Goal: Check status: Check status

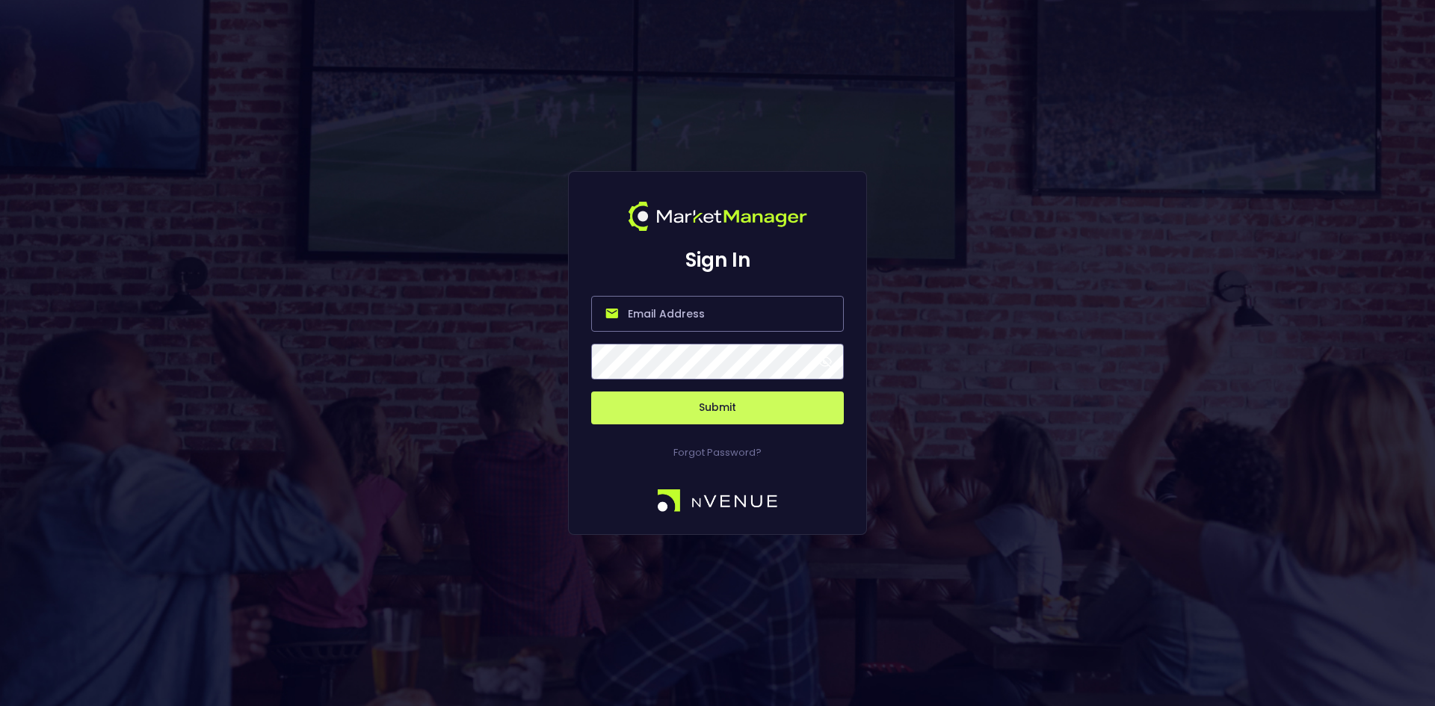
click at [672, 318] on input "email" at bounding box center [717, 314] width 253 height 36
type input "[EMAIL_ADDRESS][DOMAIN_NAME]"
click at [723, 404] on button "Submit" at bounding box center [717, 408] width 253 height 33
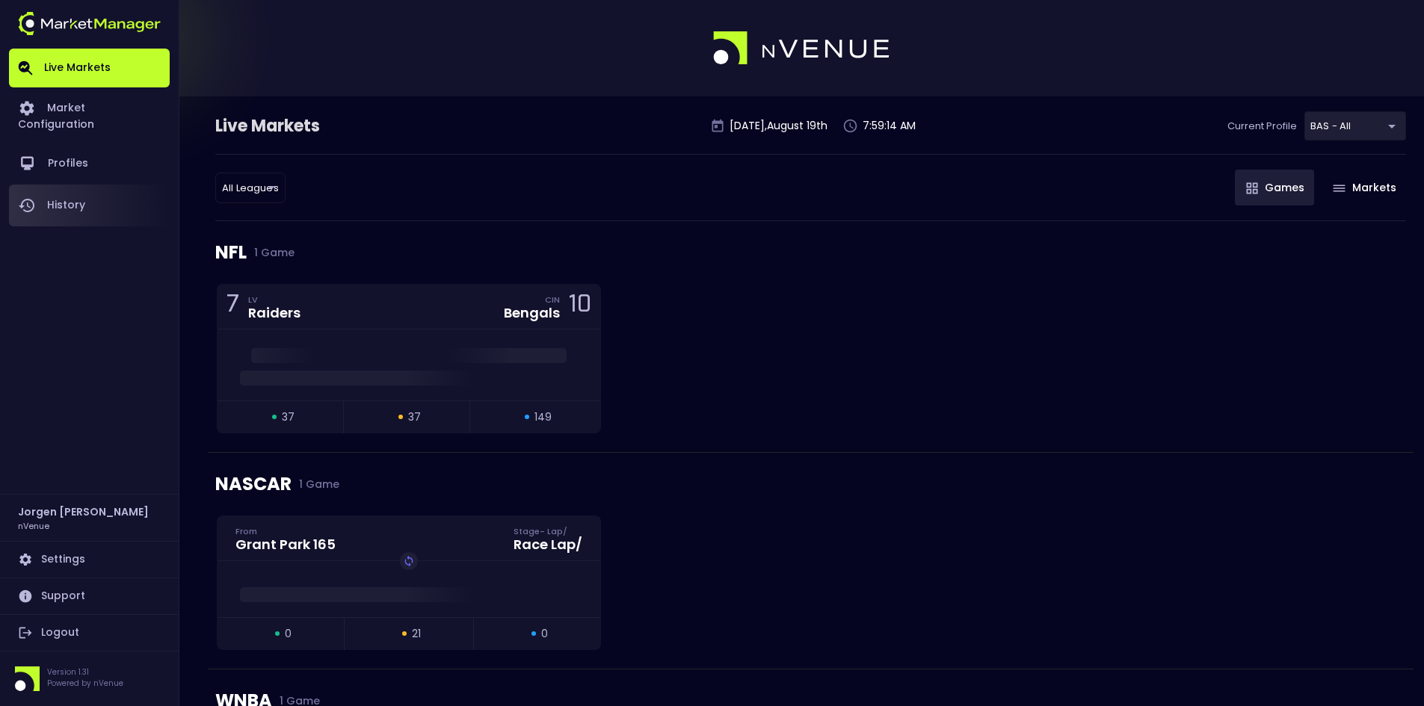
click at [53, 188] on link "History" at bounding box center [89, 206] width 161 height 42
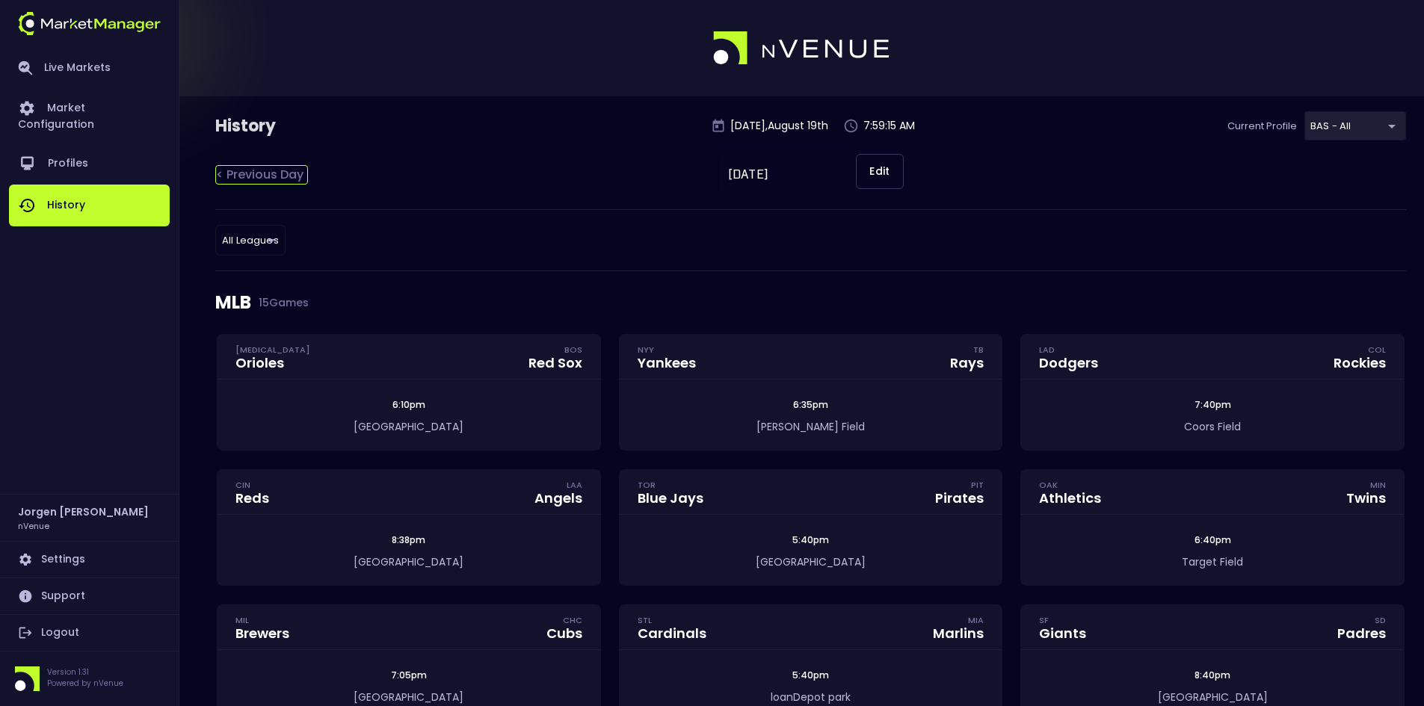
click at [259, 169] on div "< Previous Day" at bounding box center [261, 174] width 93 height 19
type input "[DATE]"
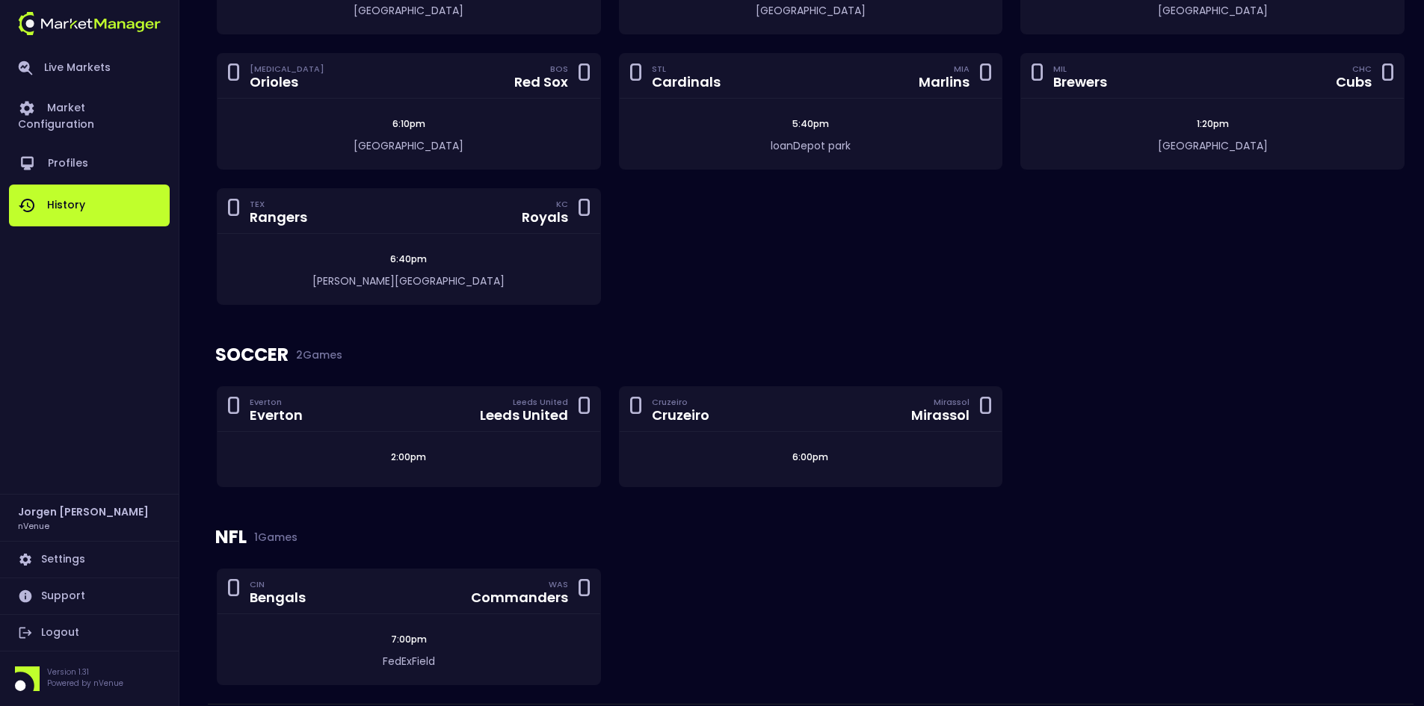
scroll to position [742, 0]
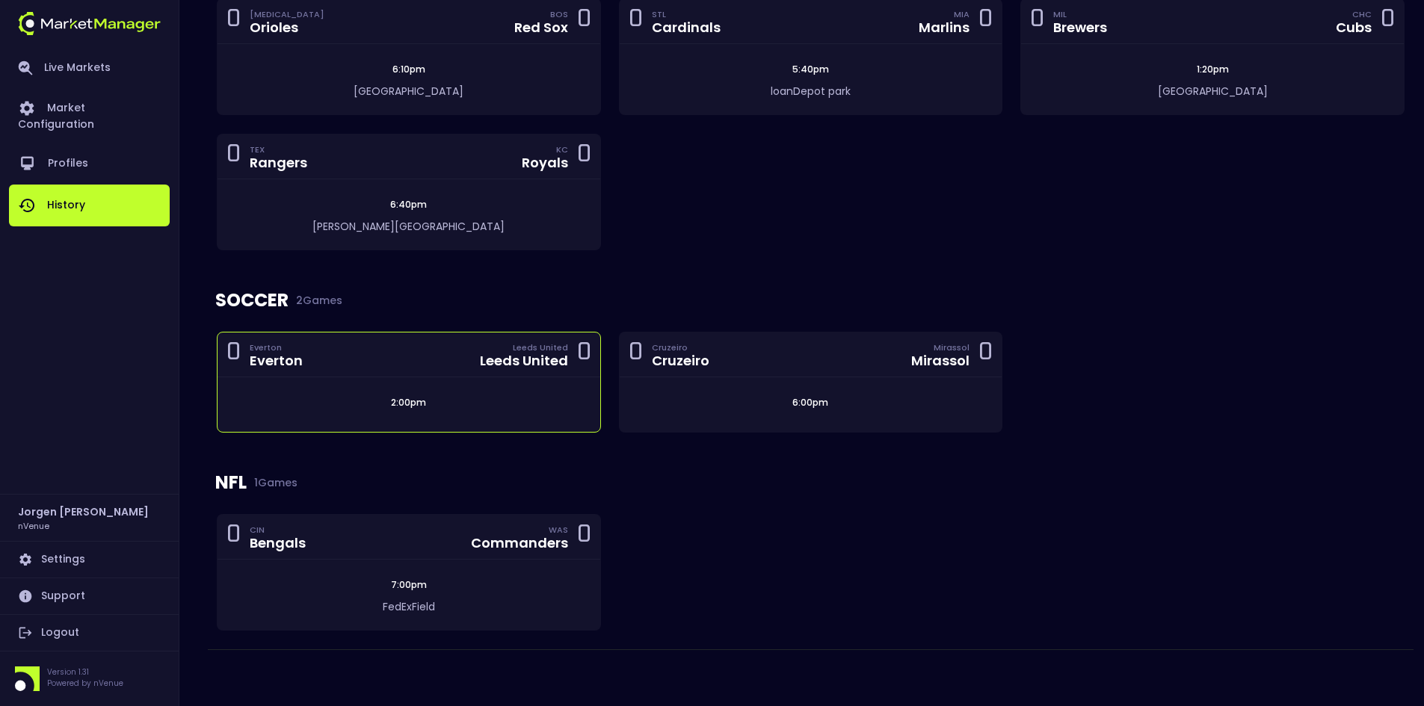
click at [561, 381] on div "2:00pm" at bounding box center [409, 405] width 383 height 55
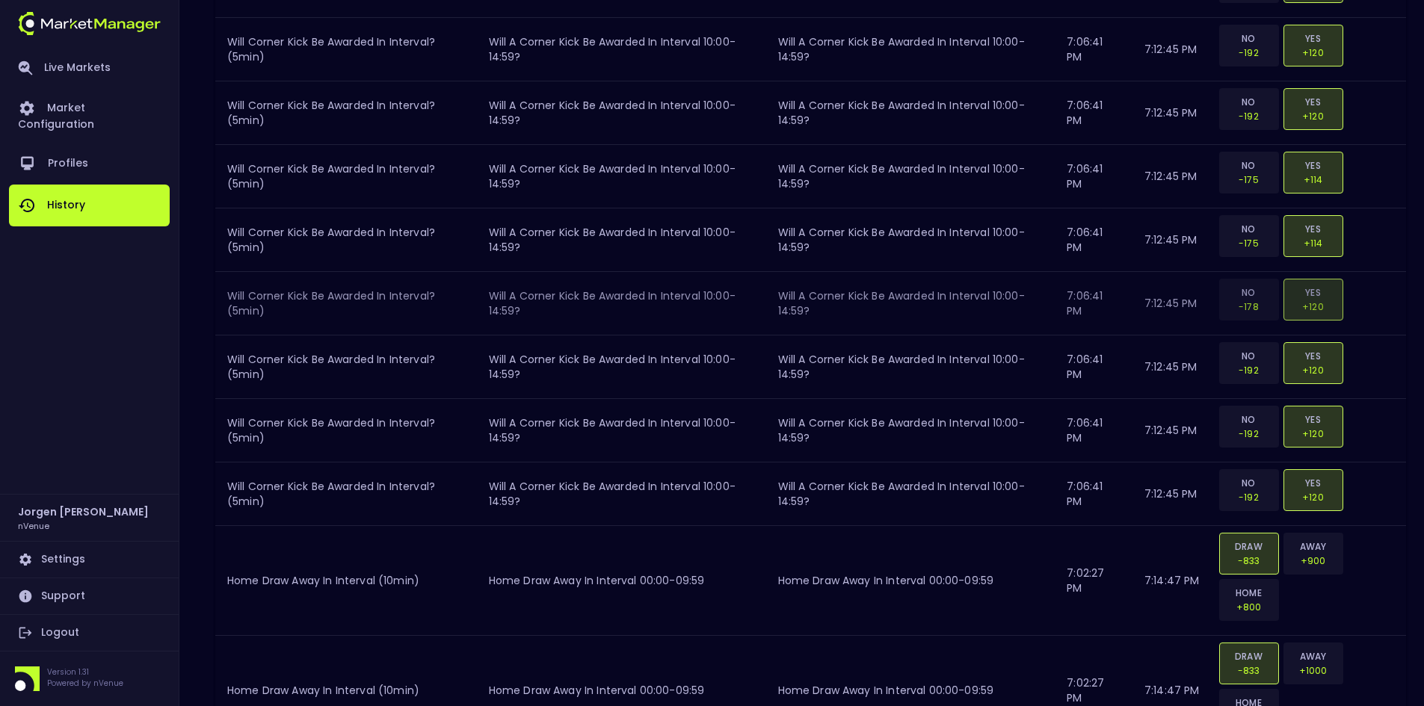
scroll to position [2243, 0]
